Goal: Information Seeking & Learning: Learn about a topic

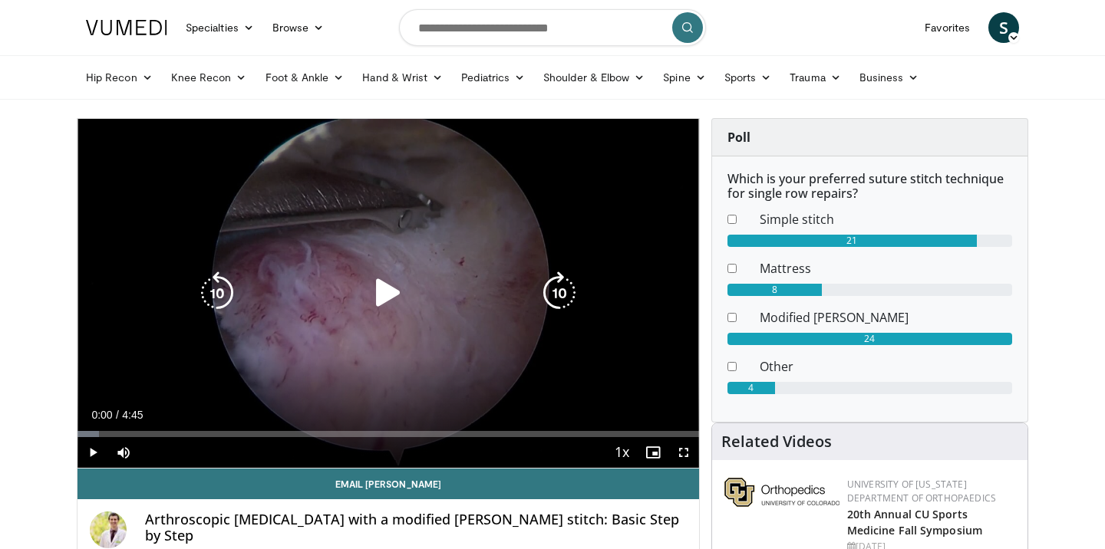
click at [384, 308] on icon "Video Player" at bounding box center [388, 293] width 43 height 43
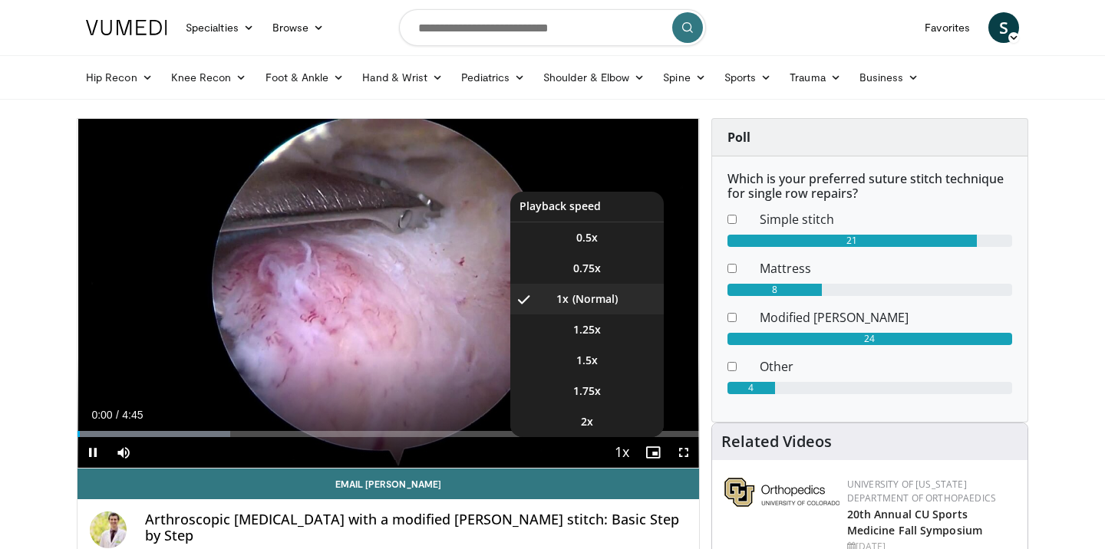
click at [625, 457] on span "Video Player" at bounding box center [622, 453] width 21 height 31
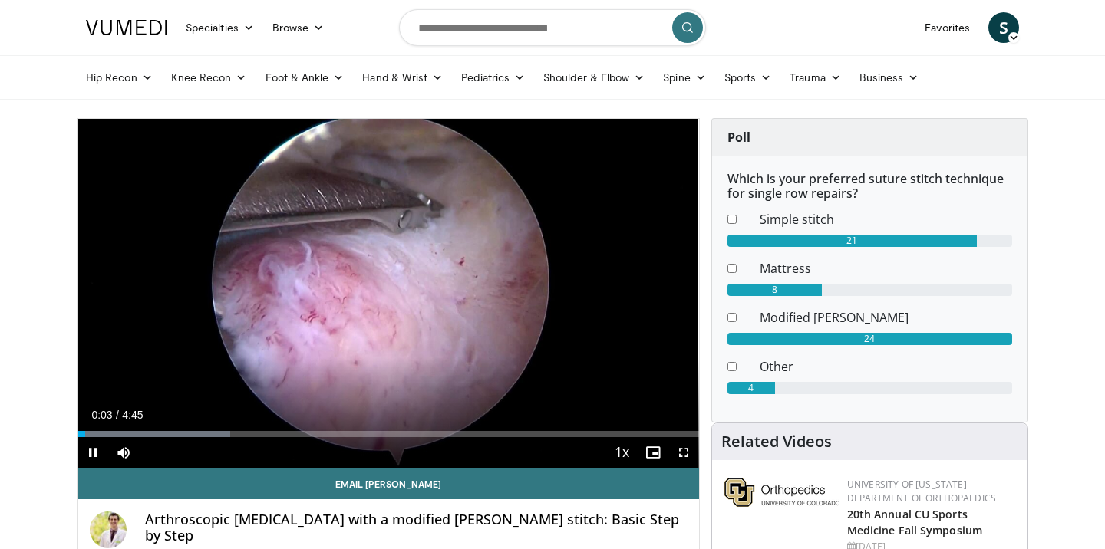
click at [685, 457] on span "Video Player" at bounding box center [683, 452] width 31 height 31
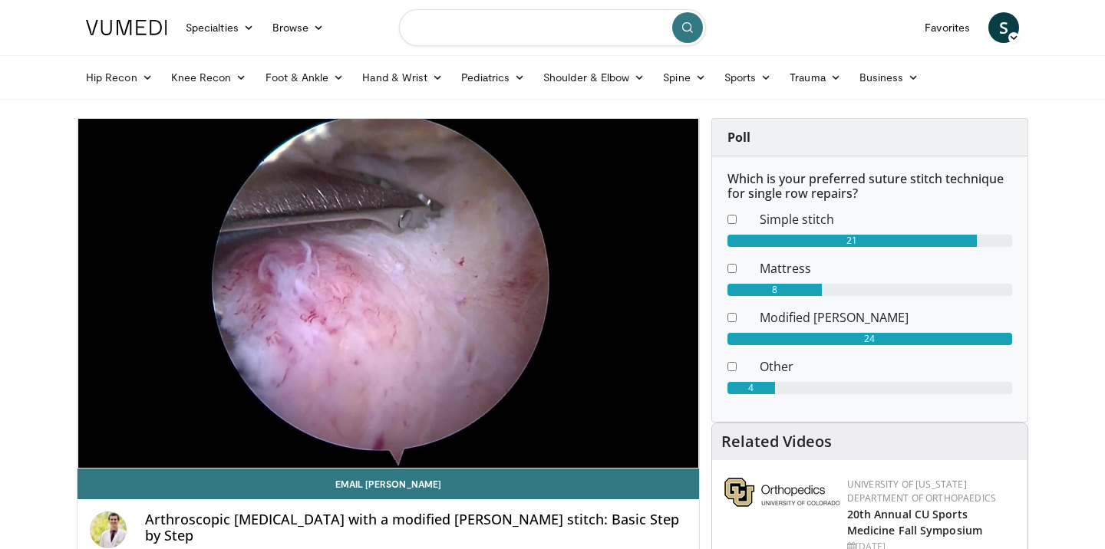
click at [580, 22] on input "Search topics, interventions" at bounding box center [552, 27] width 307 height 37
type input "**********"
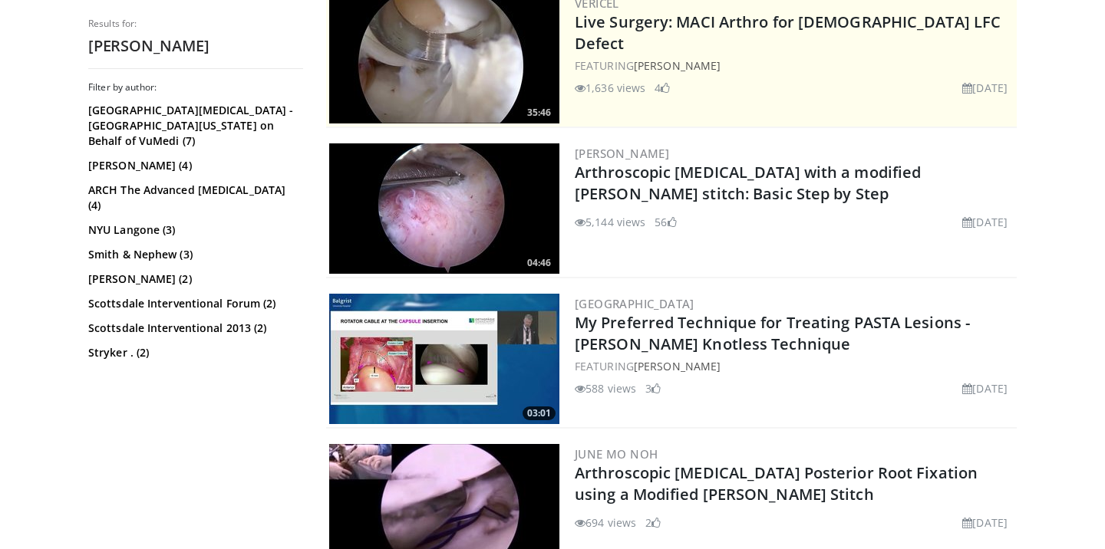
scroll to position [332, 0]
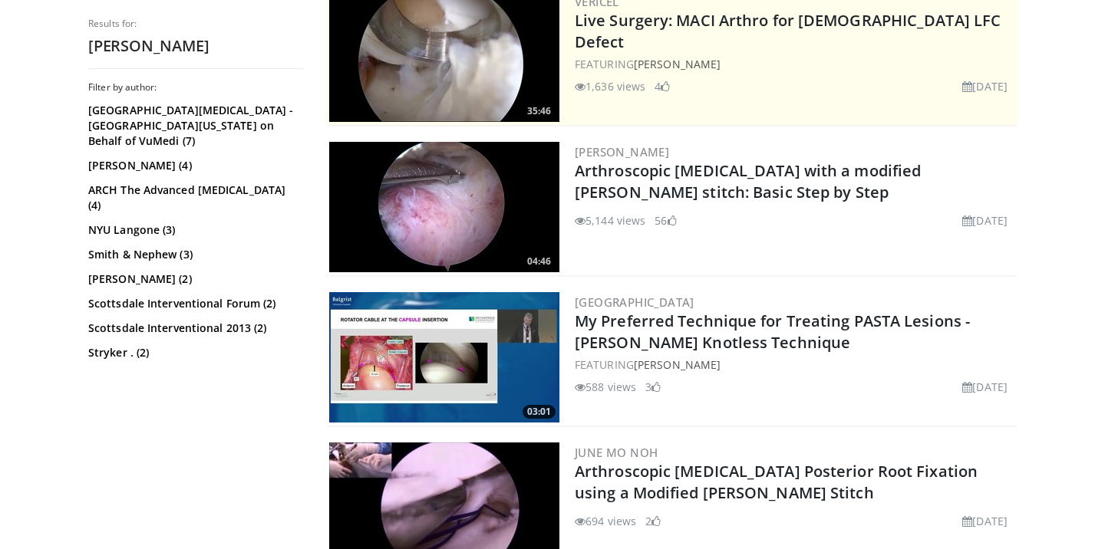
click at [484, 345] on img at bounding box center [444, 357] width 230 height 130
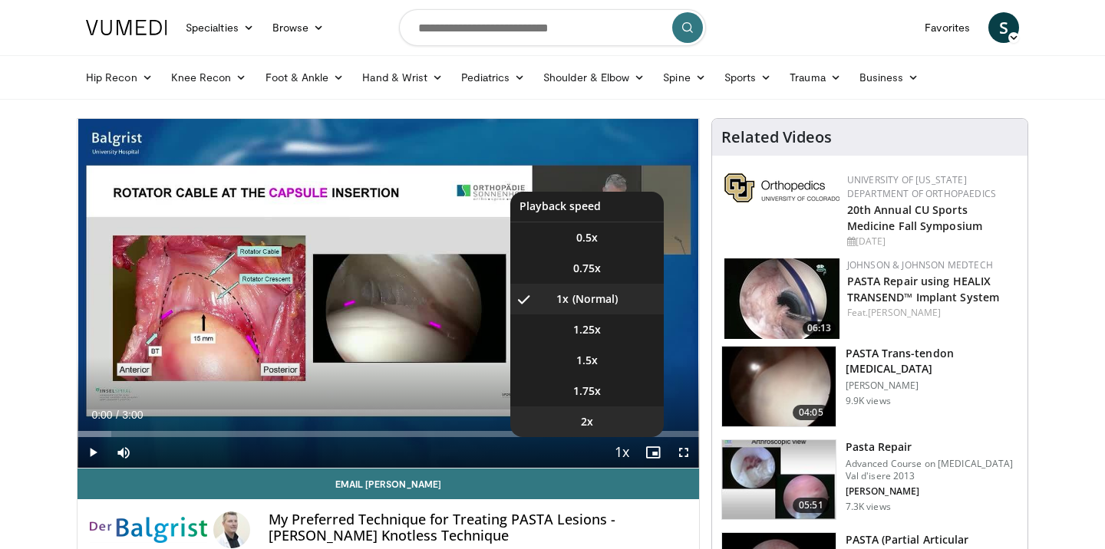
click at [609, 413] on li "2x" at bounding box center [586, 422] width 153 height 31
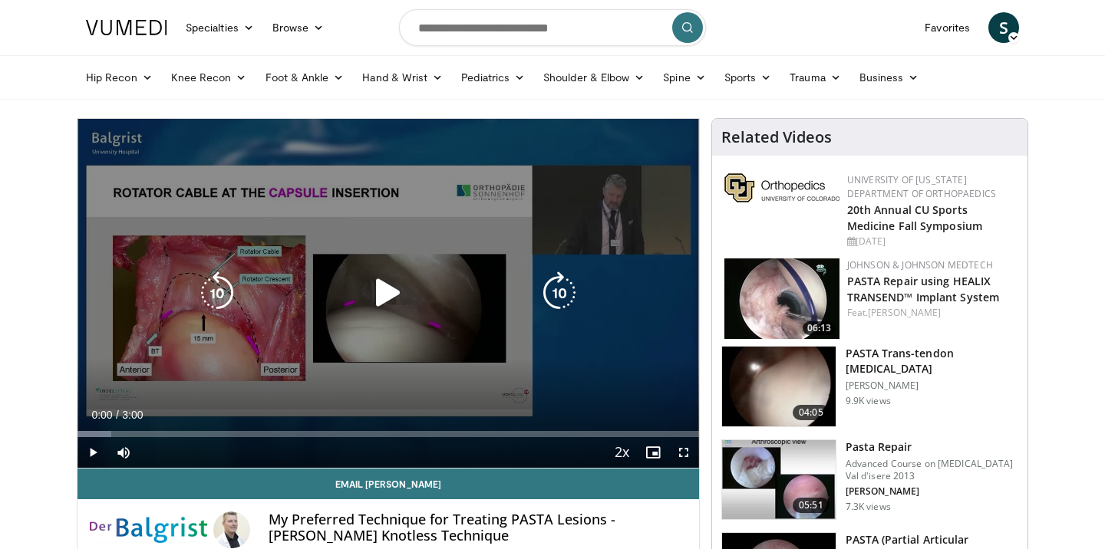
click at [240, 367] on div "10 seconds Tap to unmute" at bounding box center [389, 293] width 622 height 349
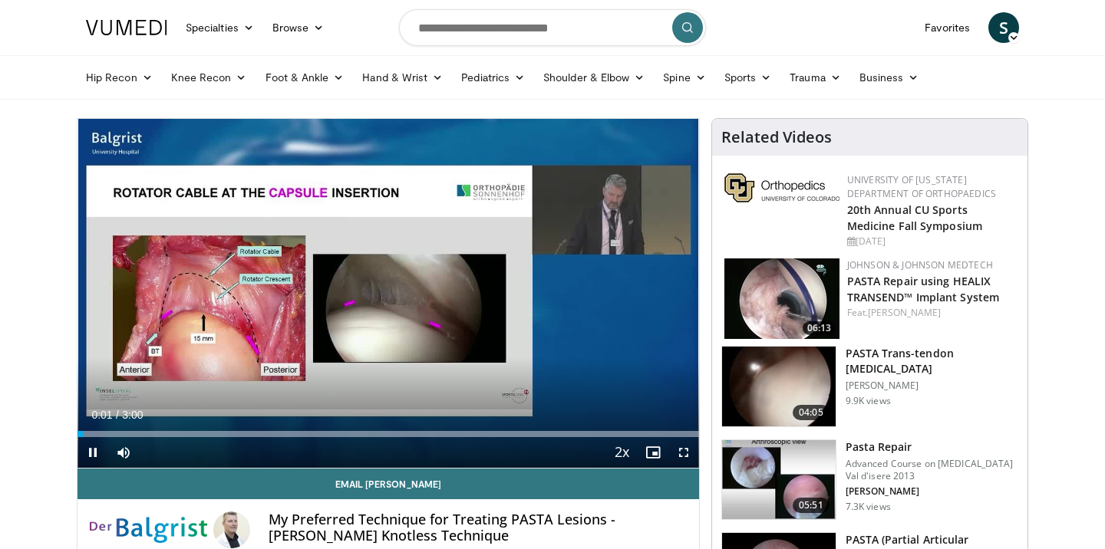
click at [684, 460] on span "Video Player" at bounding box center [683, 452] width 31 height 31
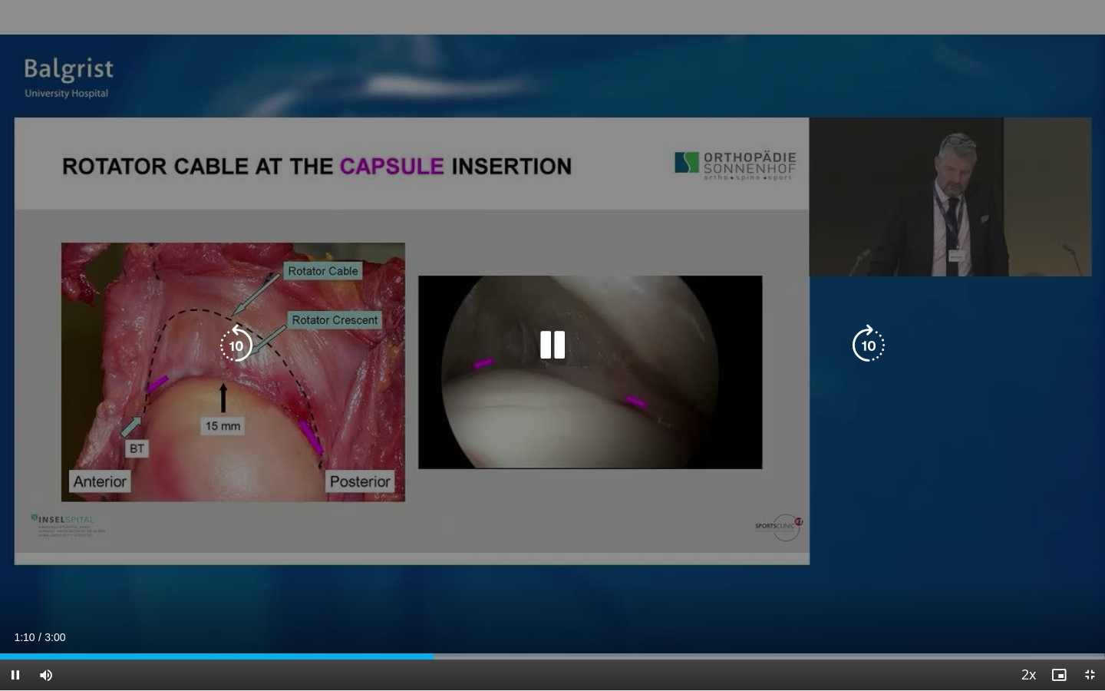
click at [679, 492] on div "10 seconds Tap to unmute" at bounding box center [552, 345] width 1105 height 690
